Goal: Task Accomplishment & Management: Manage account settings

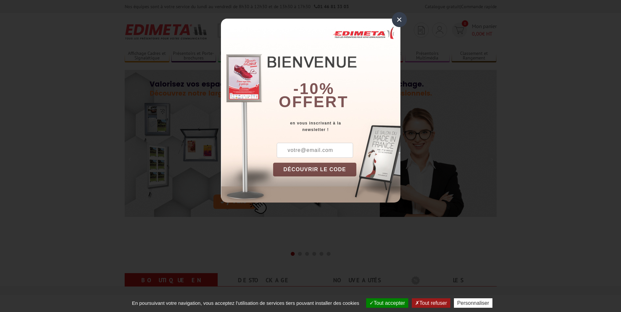
click at [398, 17] on div "×" at bounding box center [399, 19] width 15 height 15
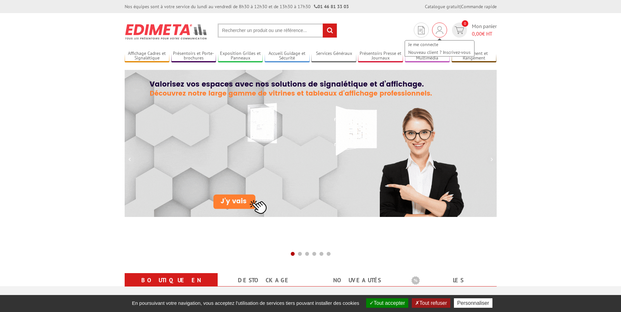
click at [443, 32] on div "Je me connecte Nouveau client ? Inscrivez-vous" at bounding box center [439, 30] width 15 height 15
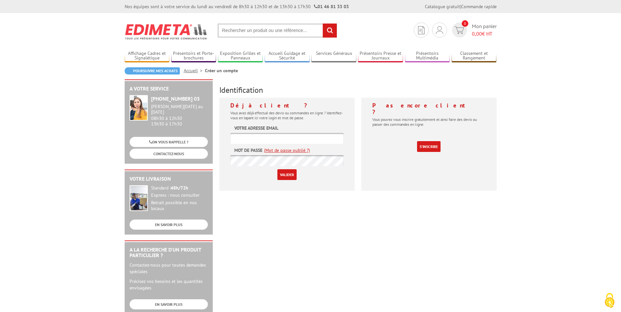
click at [318, 140] on input "text" at bounding box center [286, 138] width 113 height 11
type input "vivreenville@ahs-fc.fr"
click at [277, 169] on input "Valider" at bounding box center [286, 174] width 19 height 11
